Goal: Use online tool/utility: Utilize a website feature to perform a specific function

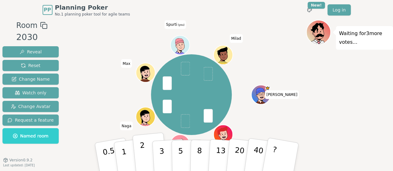
click at [146, 151] on button "2" at bounding box center [149, 157] width 35 height 49
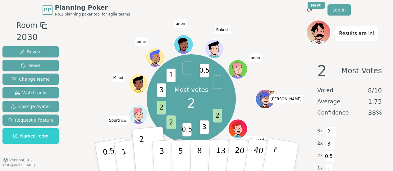
click at [264, 19] on div "PP Planning Poker No.1 planning poker tool for agile teams Toggle theme New! Lo…" at bounding box center [197, 10] width 308 height 20
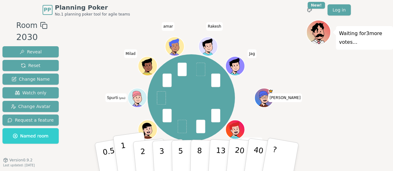
click at [122, 151] on p "1" at bounding box center [124, 158] width 9 height 34
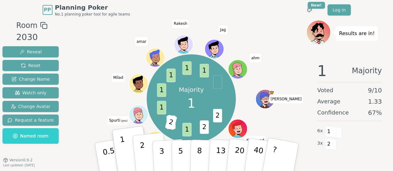
click at [141, 155] on p "2" at bounding box center [143, 158] width 8 height 34
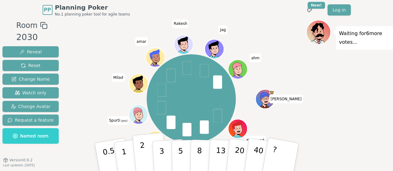
click at [139, 153] on button "2" at bounding box center [149, 157] width 35 height 49
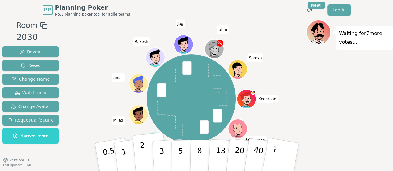
click at [143, 147] on p "2" at bounding box center [143, 158] width 8 height 34
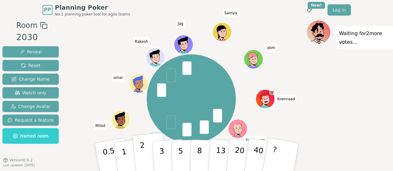
click at [143, 153] on p "2" at bounding box center [143, 158] width 8 height 34
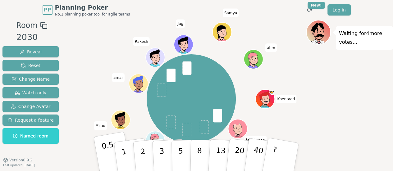
click at [102, 152] on p "0.5" at bounding box center [109, 157] width 17 height 35
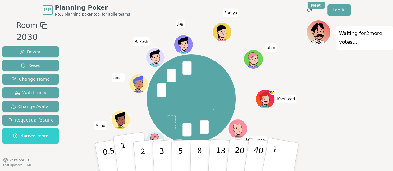
click at [123, 153] on p "1" at bounding box center [124, 158] width 9 height 34
